Goal: Task Accomplishment & Management: Manage account settings

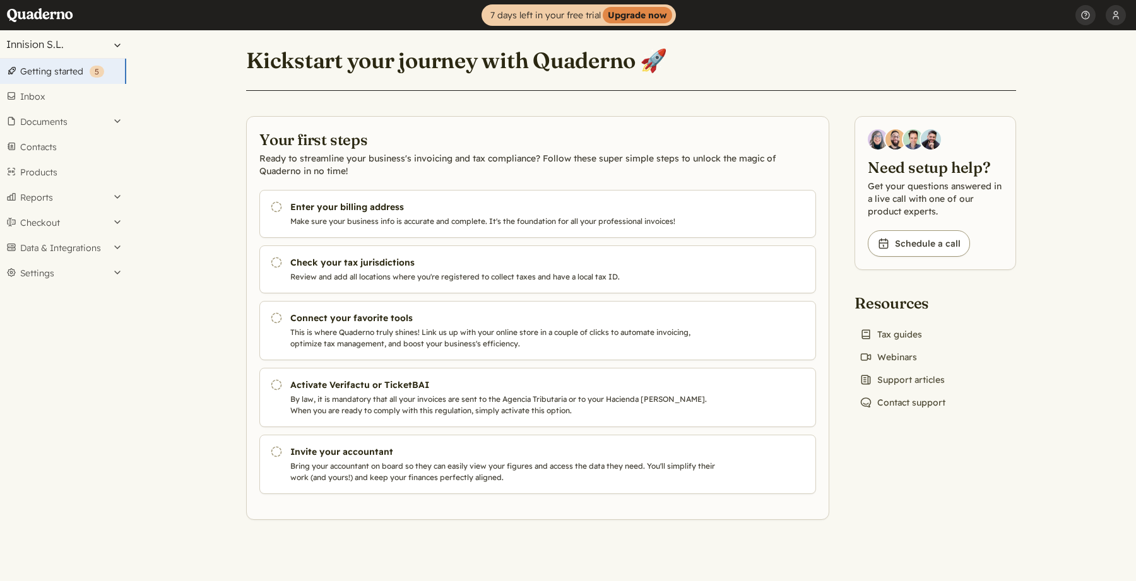
click at [83, 44] on button "Innision S.L." at bounding box center [63, 44] width 126 height 28
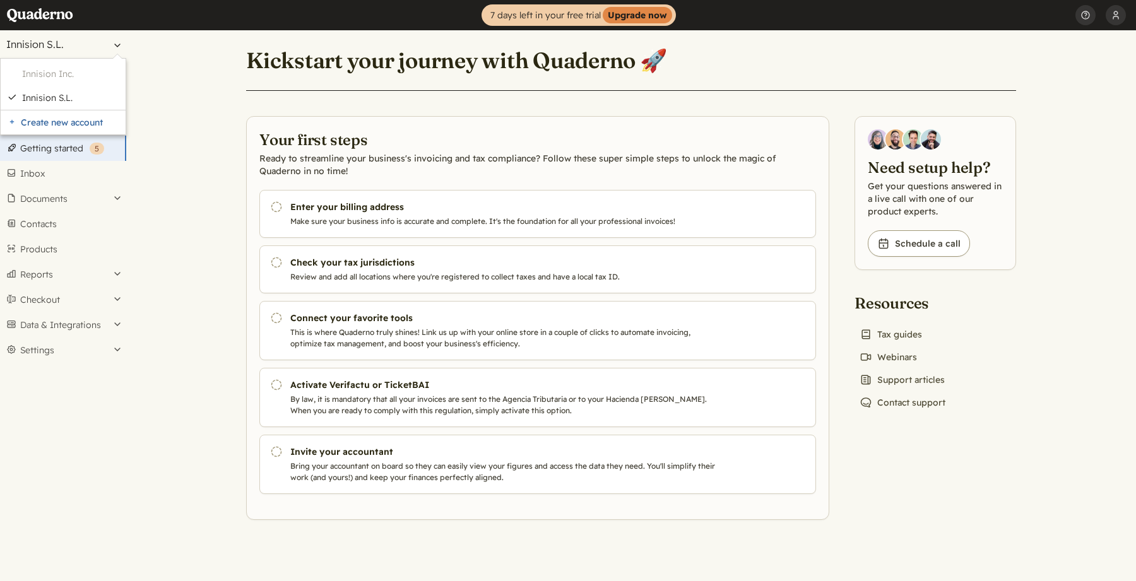
click at [83, 44] on button "Innision S.L." at bounding box center [63, 44] width 126 height 28
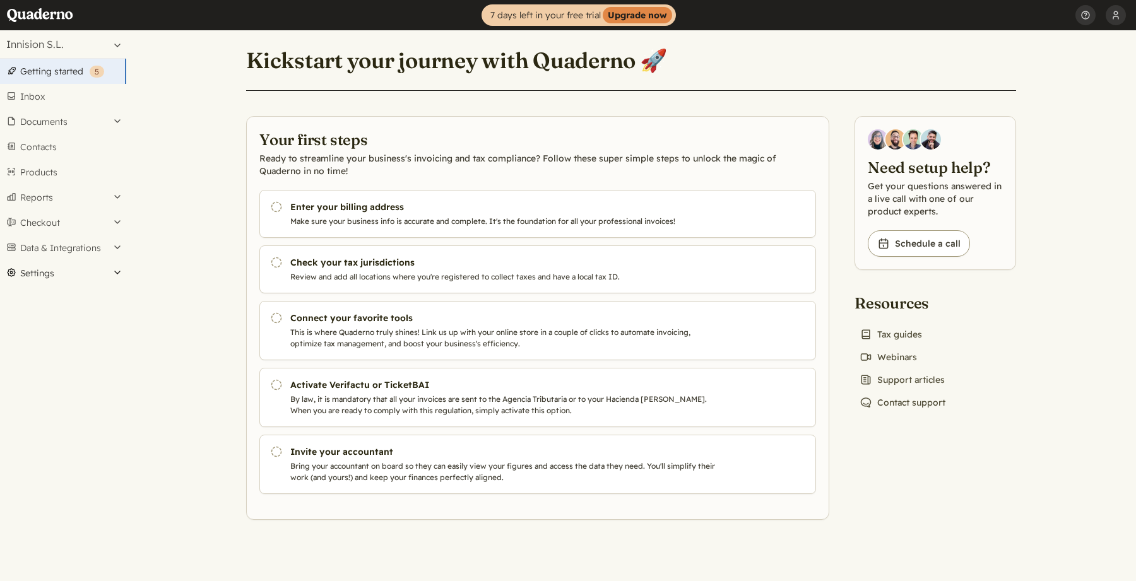
click at [28, 273] on button "Settings" at bounding box center [63, 273] width 126 height 25
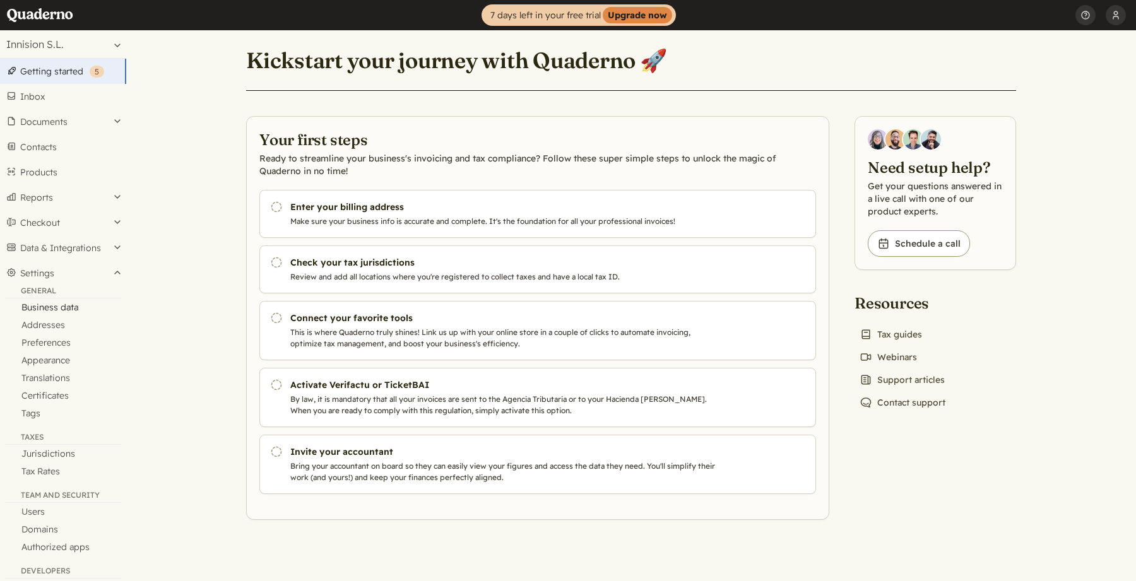
click at [50, 311] on link "Business data" at bounding box center [63, 308] width 126 height 18
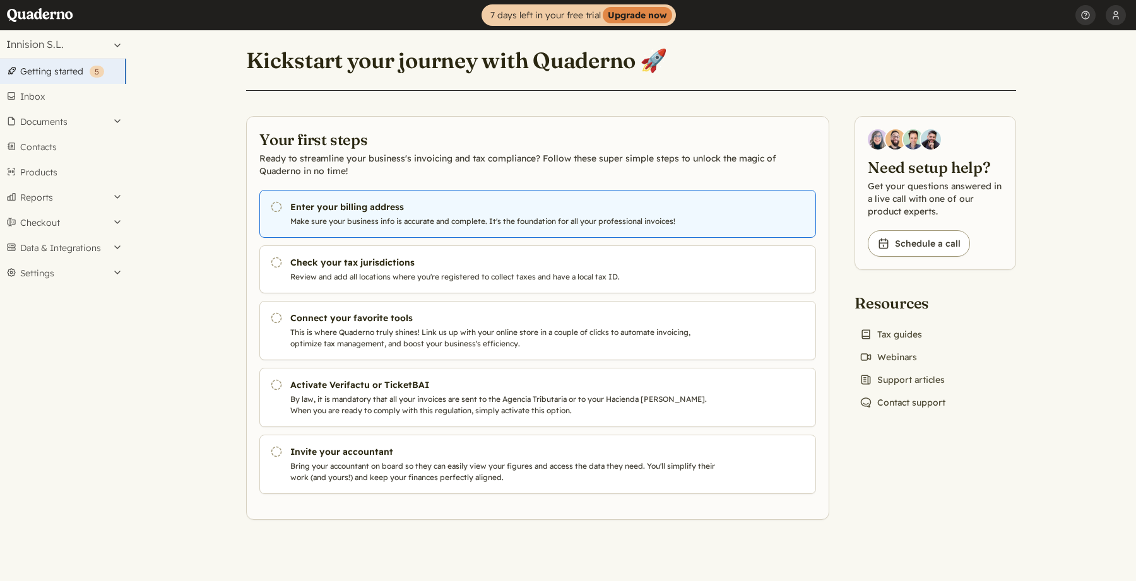
click at [345, 210] on h3 "Enter your billing address" at bounding box center [505, 207] width 431 height 13
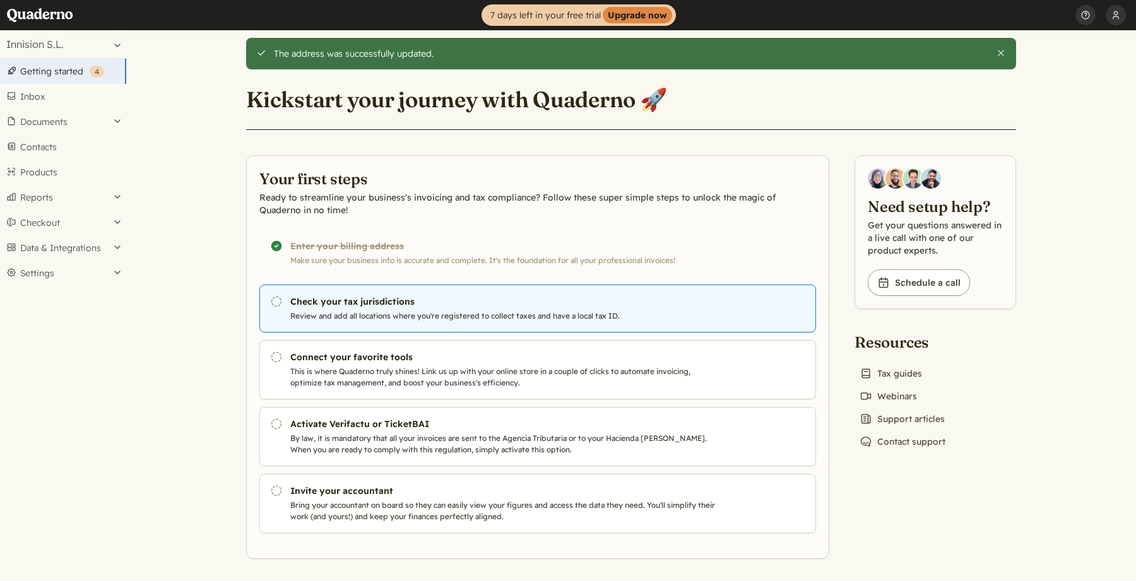
click at [393, 317] on p "Review and add all locations where you're registered to collect taxes and have …" at bounding box center [505, 316] width 431 height 11
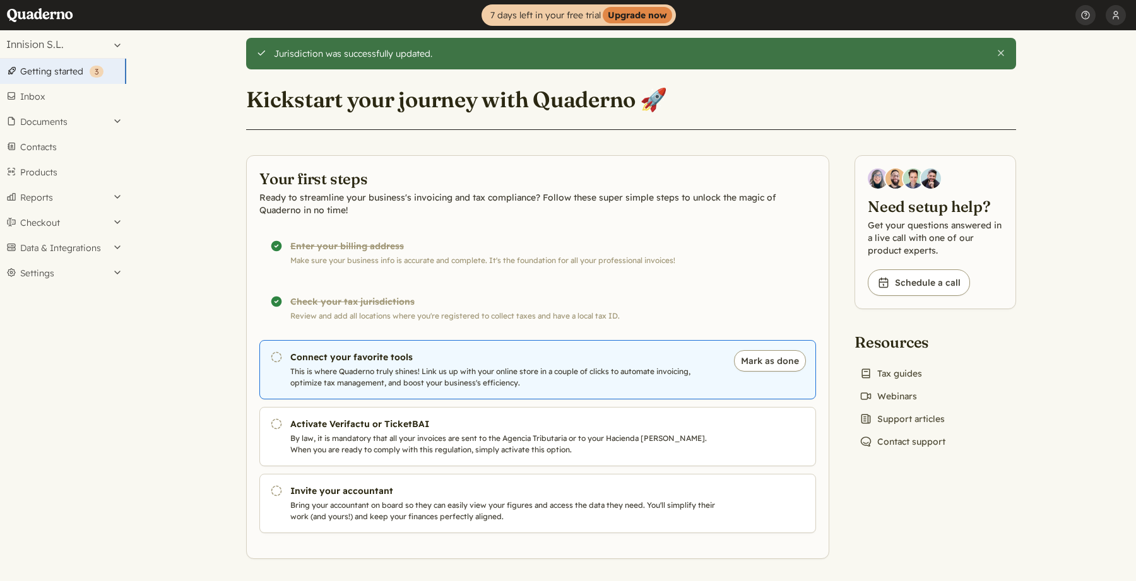
click at [362, 375] on p "This is where Quaderno truly shines! Link us up with your online store in a cou…" at bounding box center [505, 377] width 431 height 23
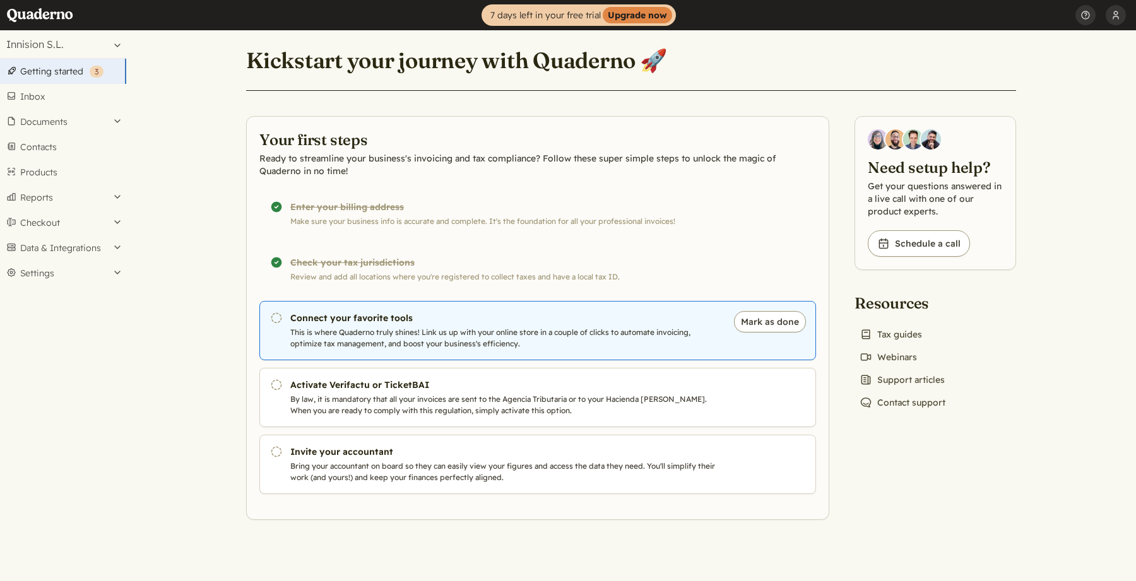
click at [358, 325] on link "Pending Connect your favorite tools This is where Quaderno truly shines! Link u…" at bounding box center [537, 330] width 557 height 59
click at [319, 338] on p "This is where Quaderno truly shines! Link us up with your online store in a cou…" at bounding box center [505, 338] width 431 height 23
click at [317, 341] on p "This is where Quaderno truly shines! Link us up with your online store in a cou…" at bounding box center [505, 338] width 431 height 23
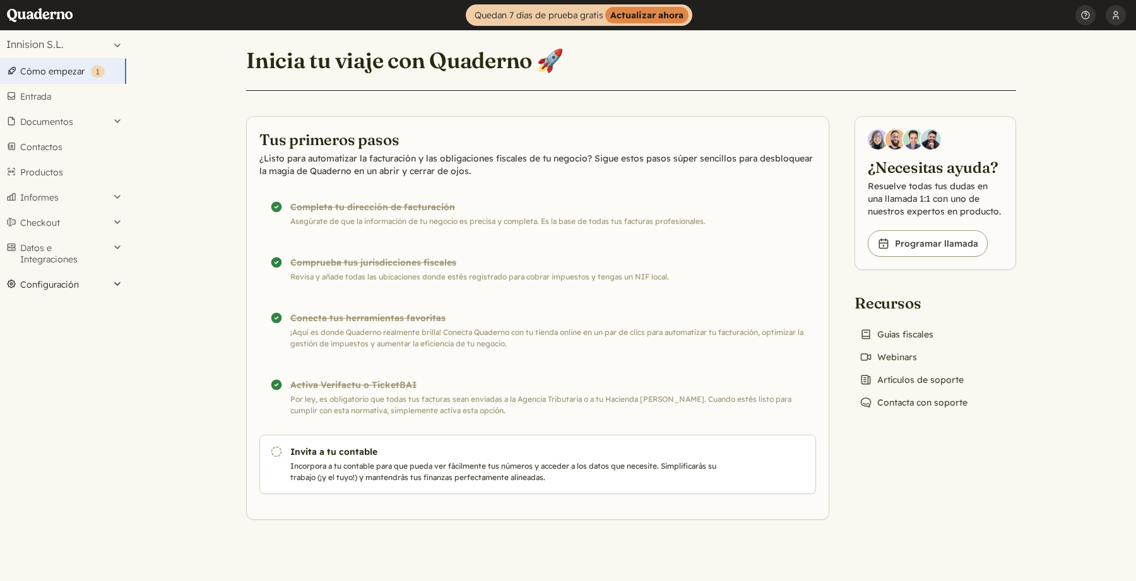
click at [77, 282] on button "Configuración" at bounding box center [63, 284] width 126 height 25
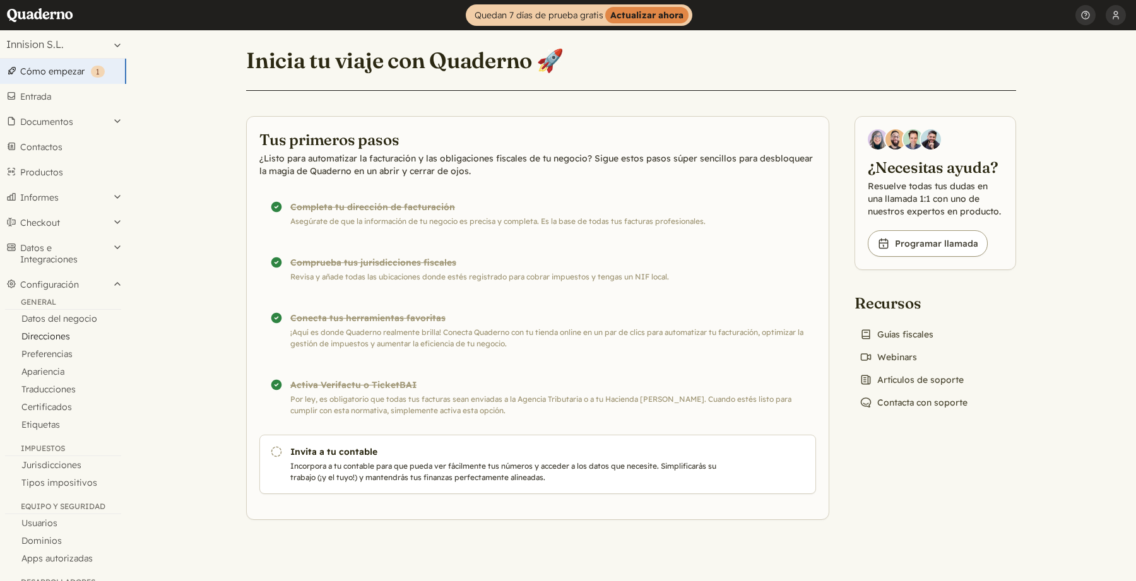
click at [62, 335] on link "Direcciones" at bounding box center [63, 337] width 126 height 18
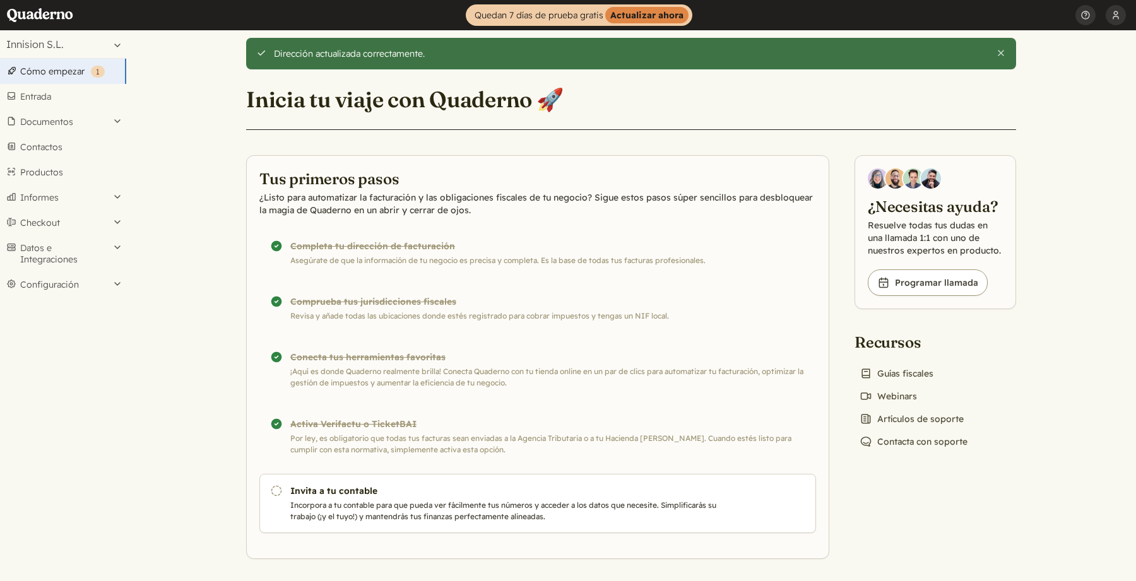
scroll to position [3, 0]
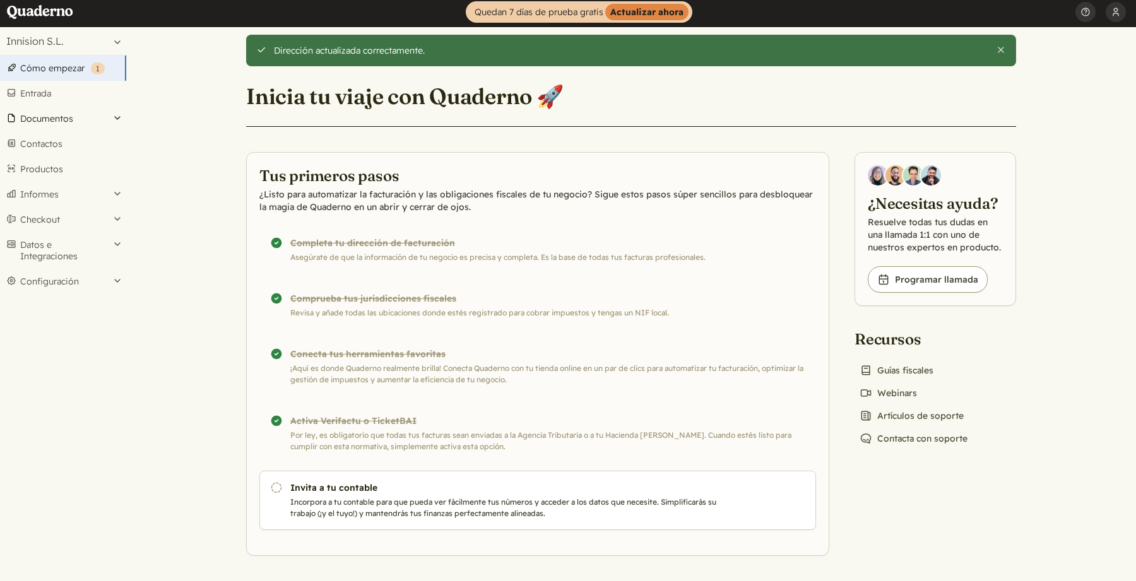
click at [54, 116] on button "Documentos" at bounding box center [63, 118] width 126 height 25
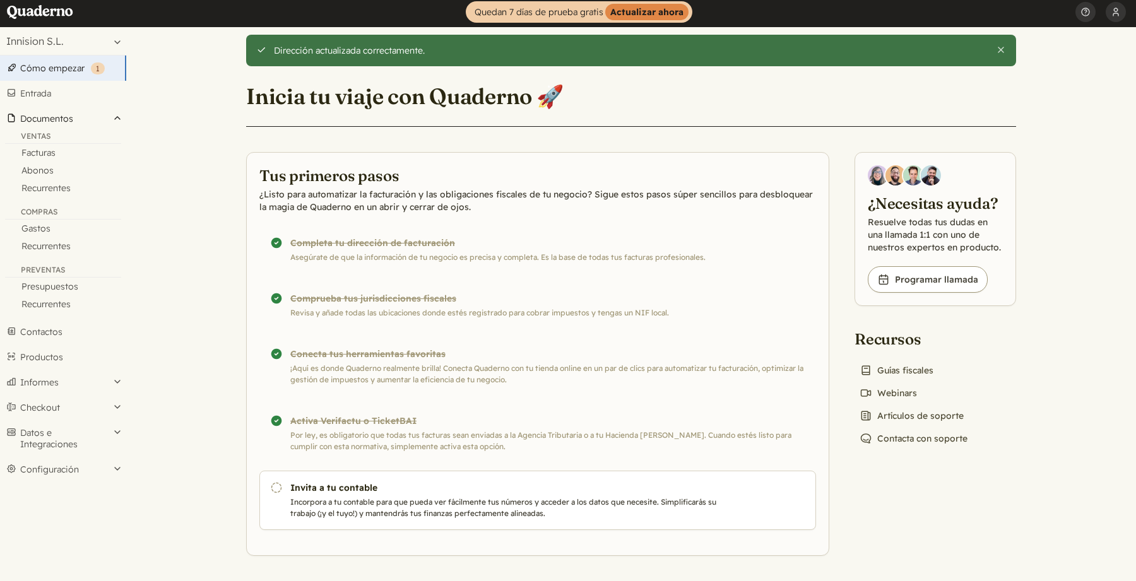
click at [54, 116] on button "Documentos" at bounding box center [63, 118] width 126 height 25
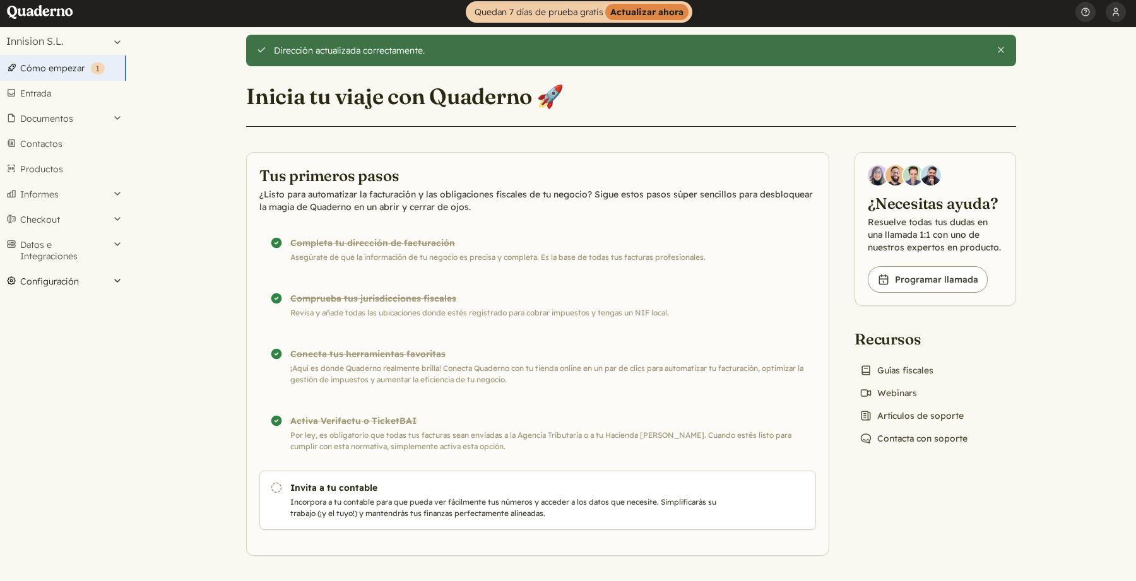
click at [51, 280] on button "Configuración" at bounding box center [63, 281] width 126 height 25
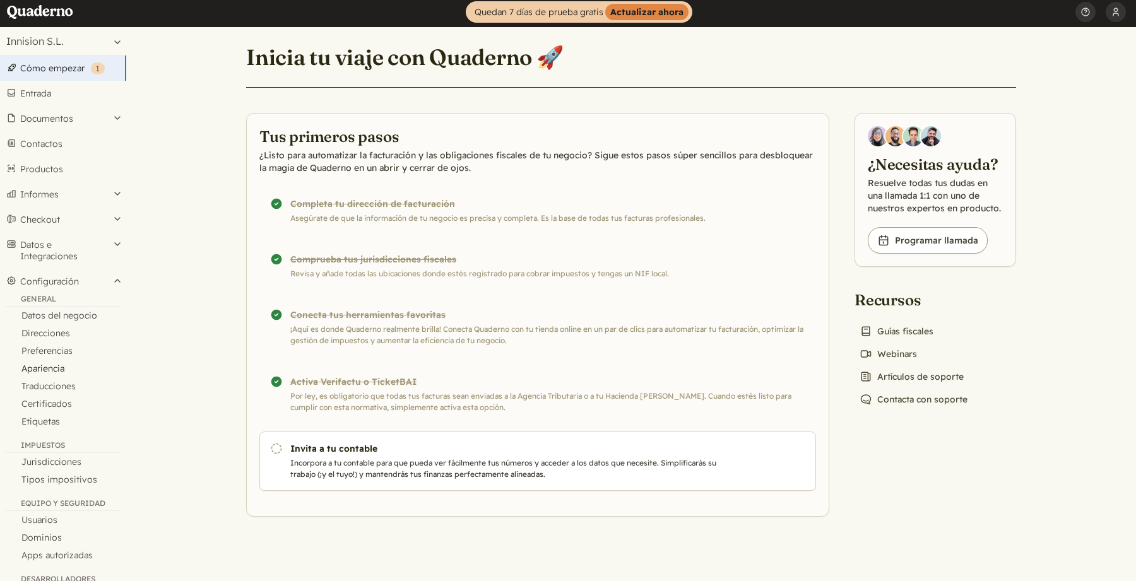
click at [53, 372] on link "Apariencia" at bounding box center [63, 369] width 126 height 18
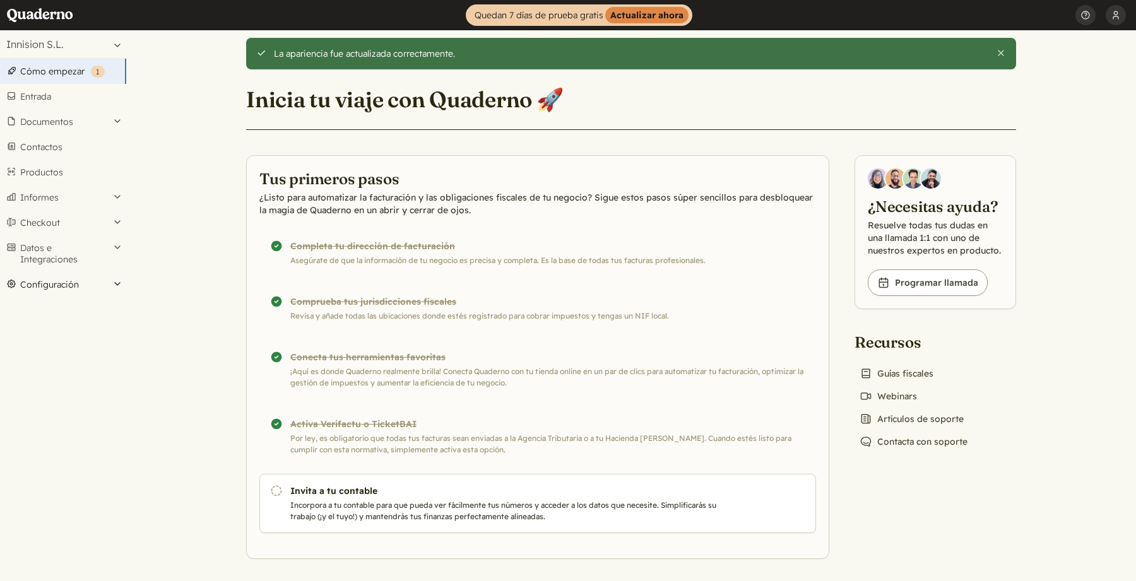
click at [86, 282] on button "Configuración" at bounding box center [63, 284] width 126 height 25
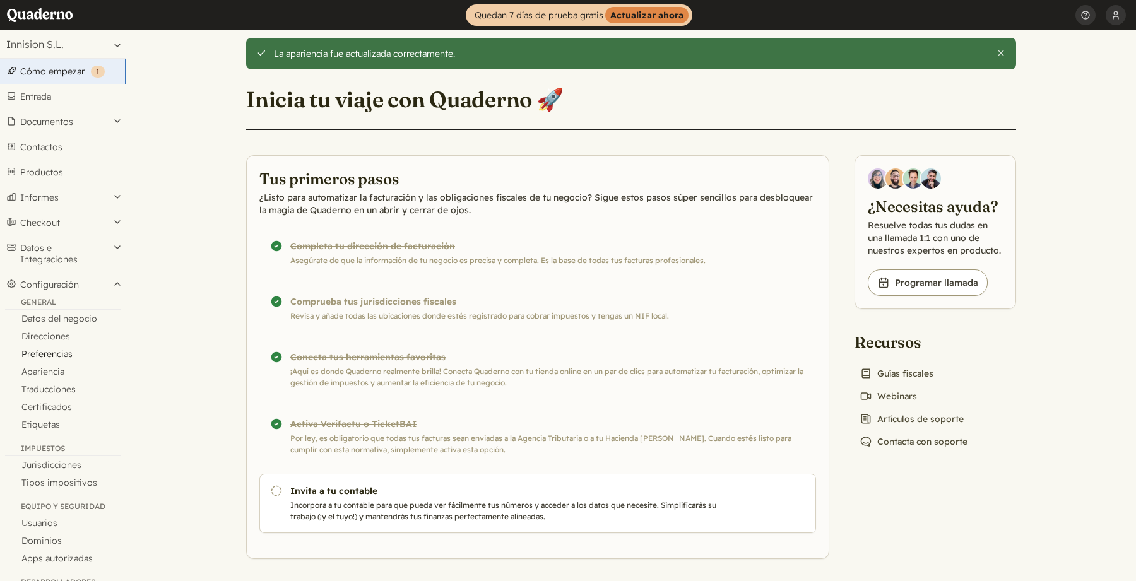
click at [57, 352] on link "Preferencias" at bounding box center [63, 354] width 126 height 18
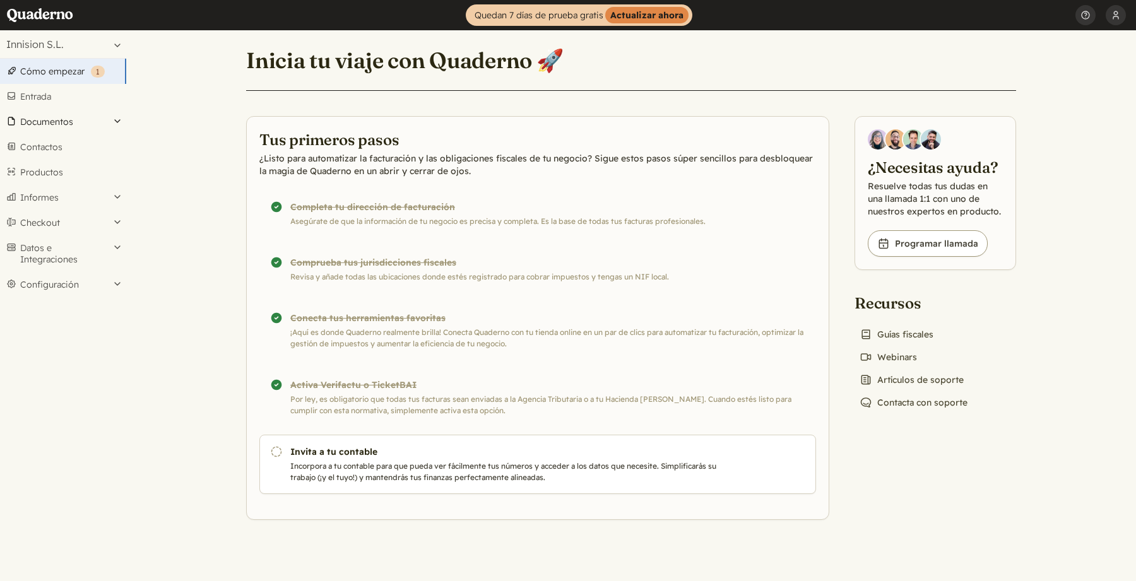
click at [47, 119] on button "Documentos" at bounding box center [63, 121] width 126 height 25
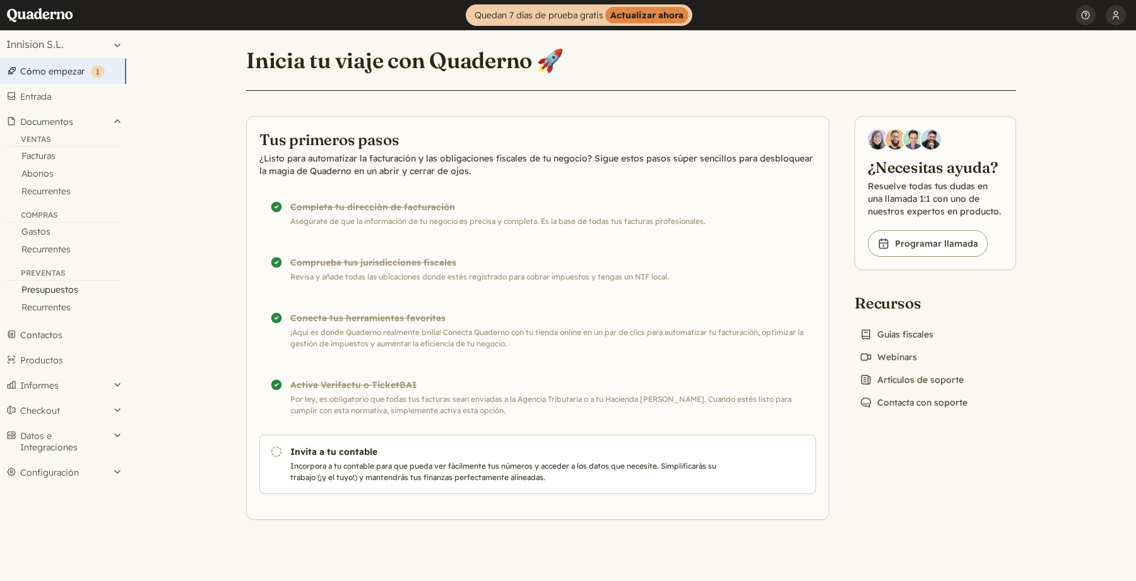
click at [45, 291] on link "Presupuestos" at bounding box center [63, 290] width 126 height 18
